Goal: Find specific page/section: Find specific page/section

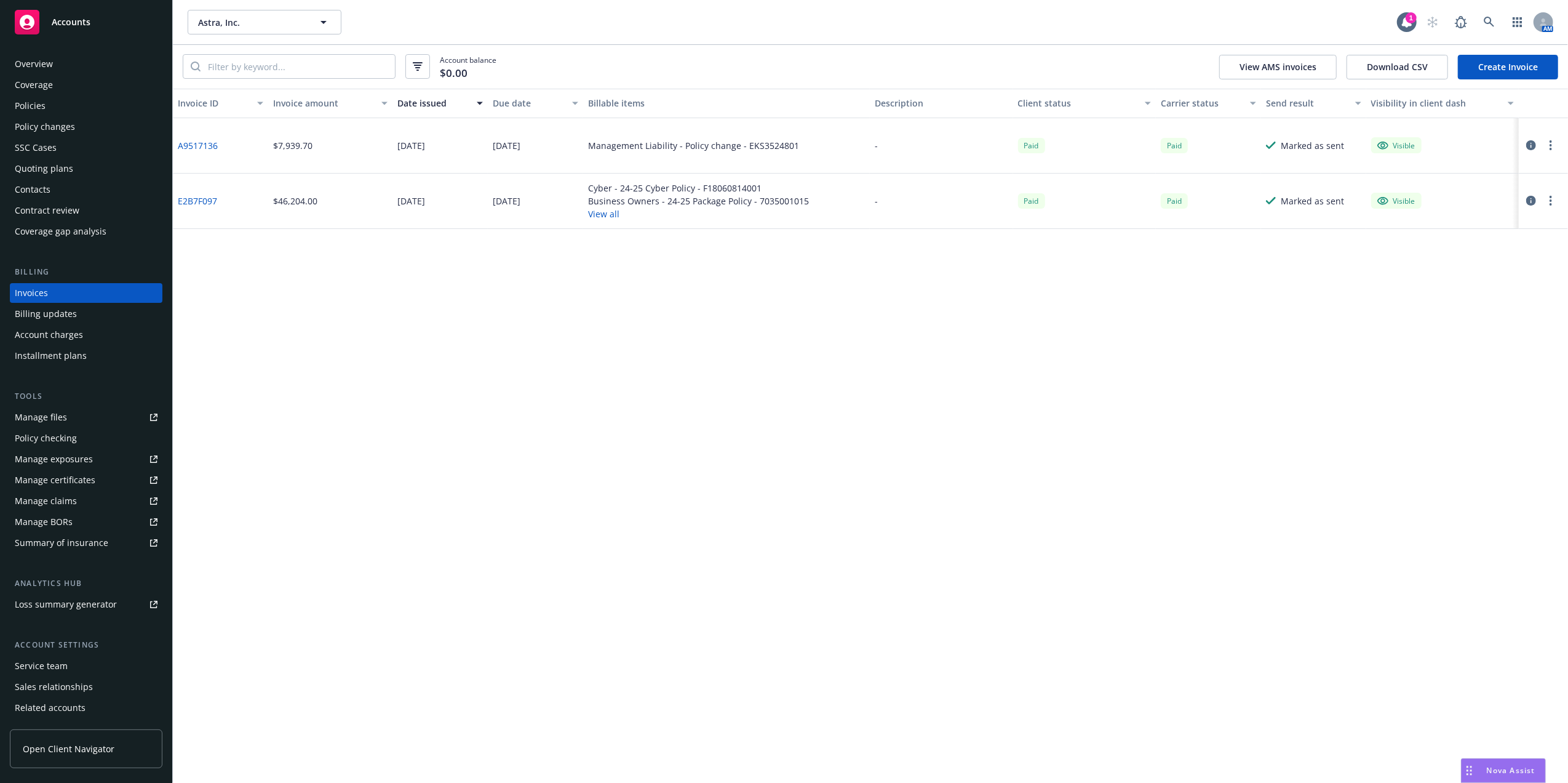
click at [54, 104] on div "Policies" at bounding box center [85, 105] width 142 height 20
